Goal: Find specific page/section: Find specific page/section

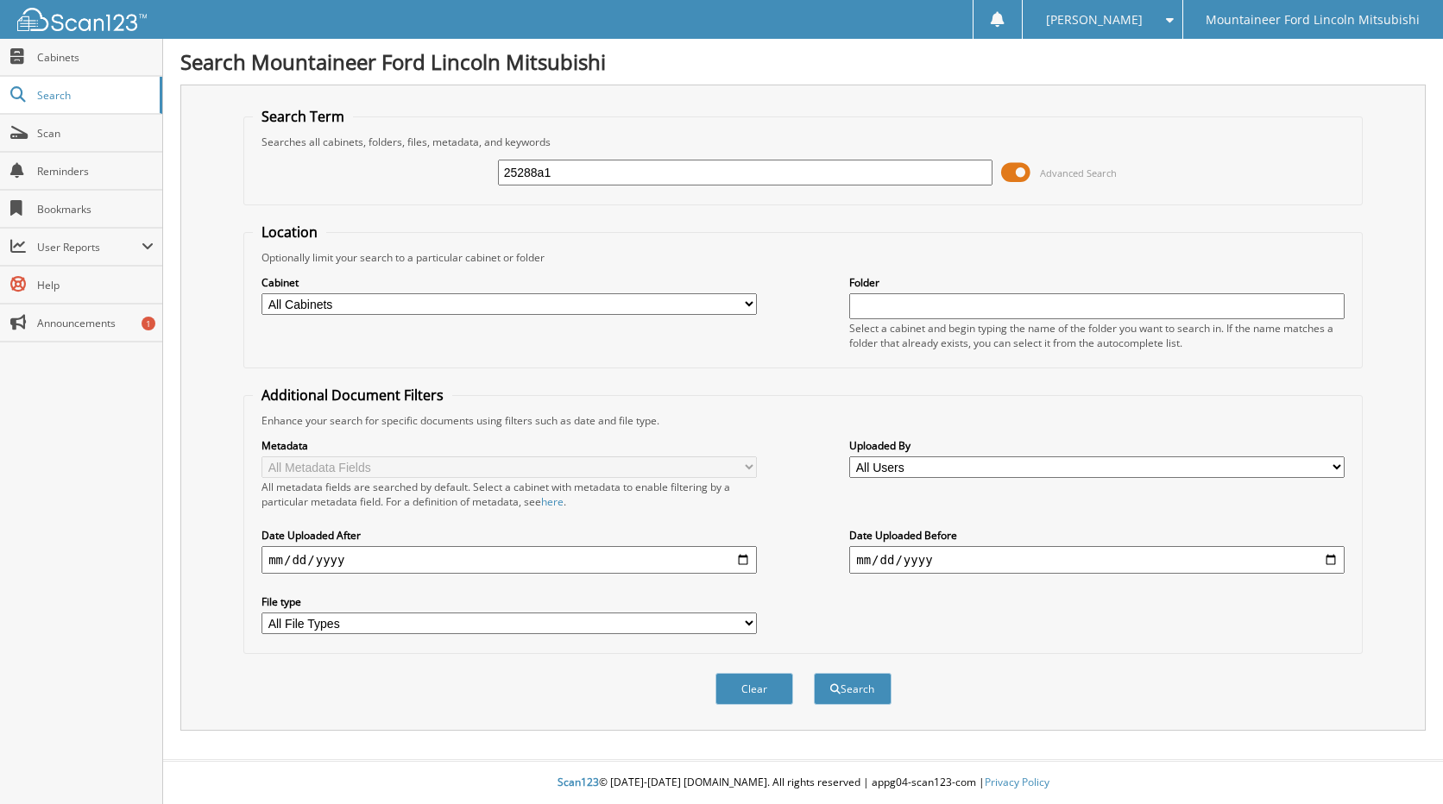
type input "25288a1"
click at [814, 673] on button "Search" at bounding box center [853, 689] width 78 height 32
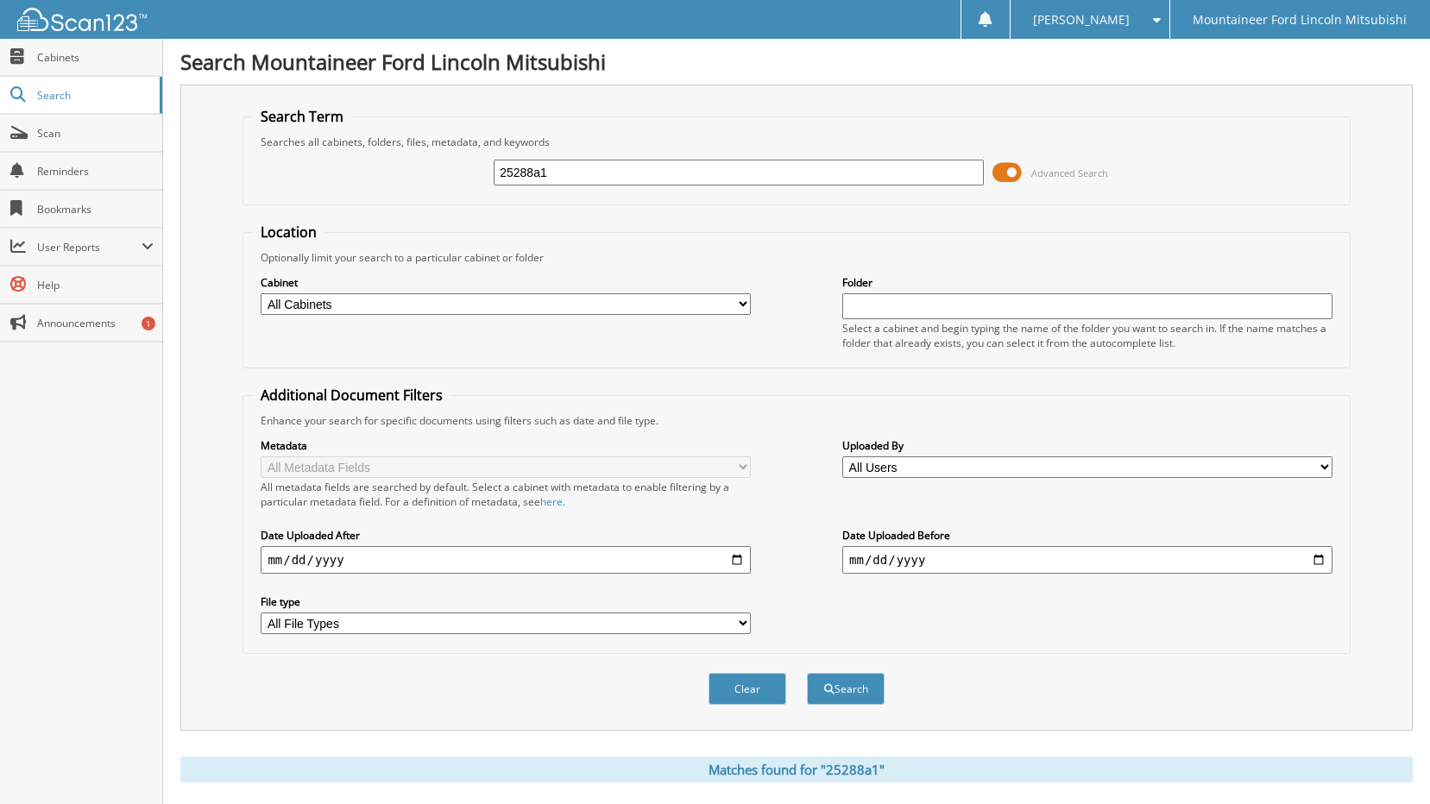
click at [1015, 173] on span at bounding box center [1007, 173] width 29 height 26
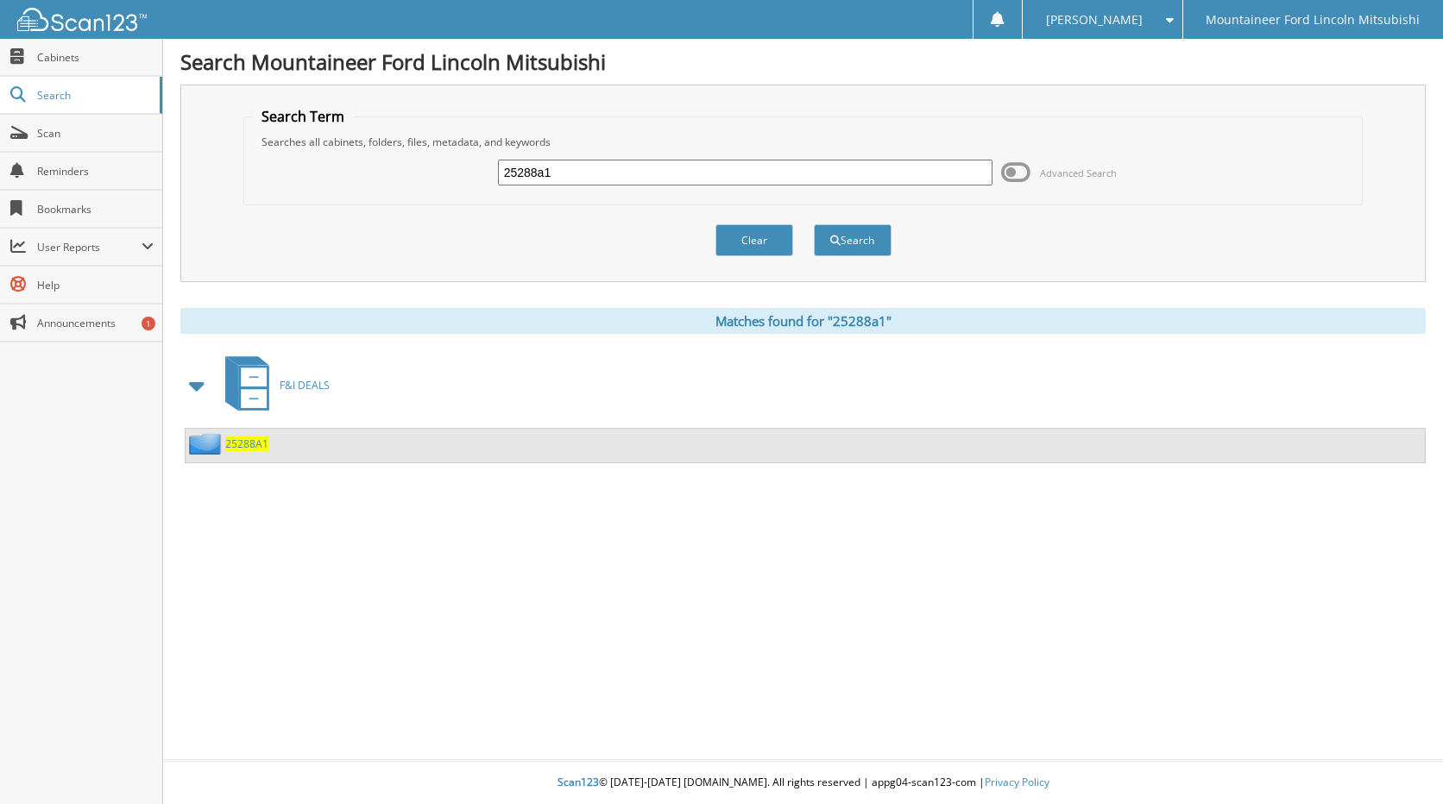
click at [240, 442] on span "25288A1" at bounding box center [246, 444] width 43 height 15
